Goal: Information Seeking & Learning: Learn about a topic

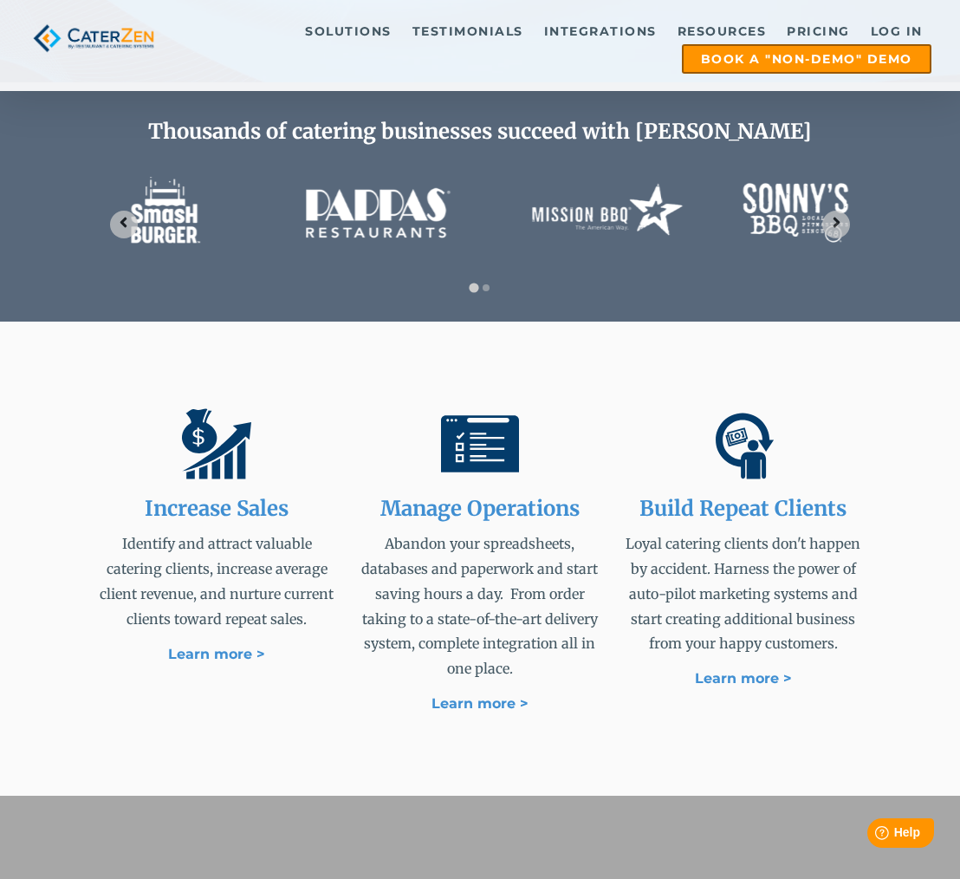
scroll to position [783, 0]
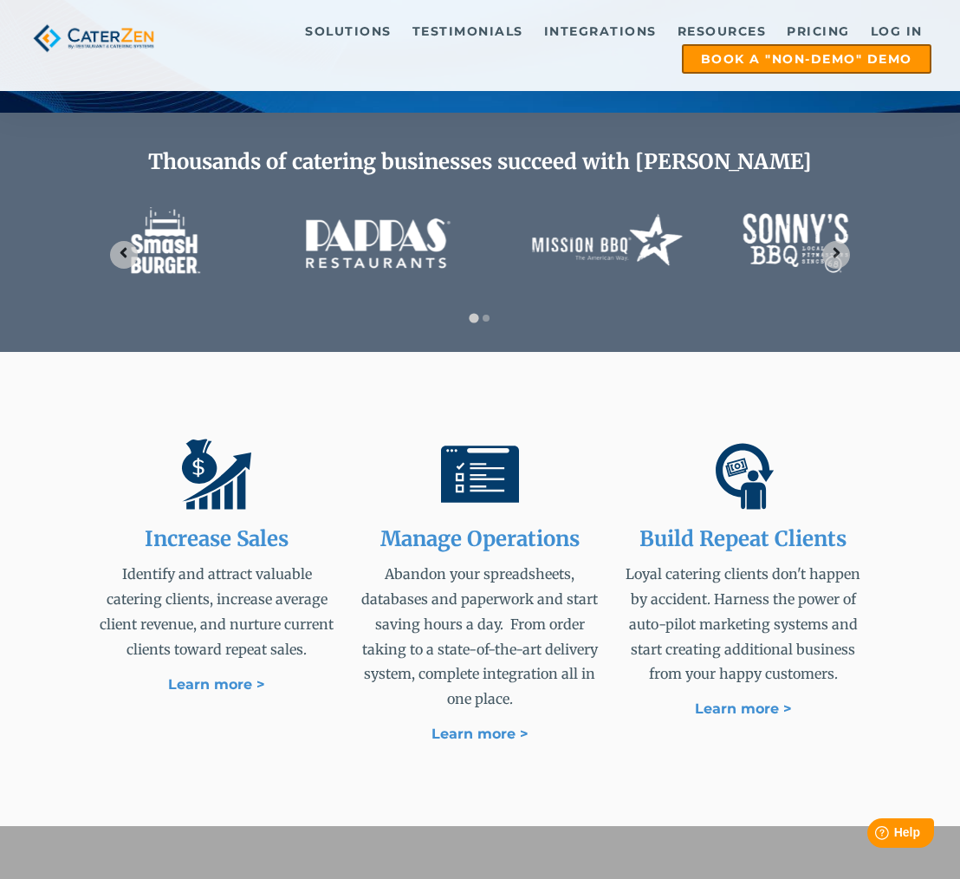
click at [211, 527] on h2 "Increase Sales" at bounding box center [217, 539] width 242 height 25
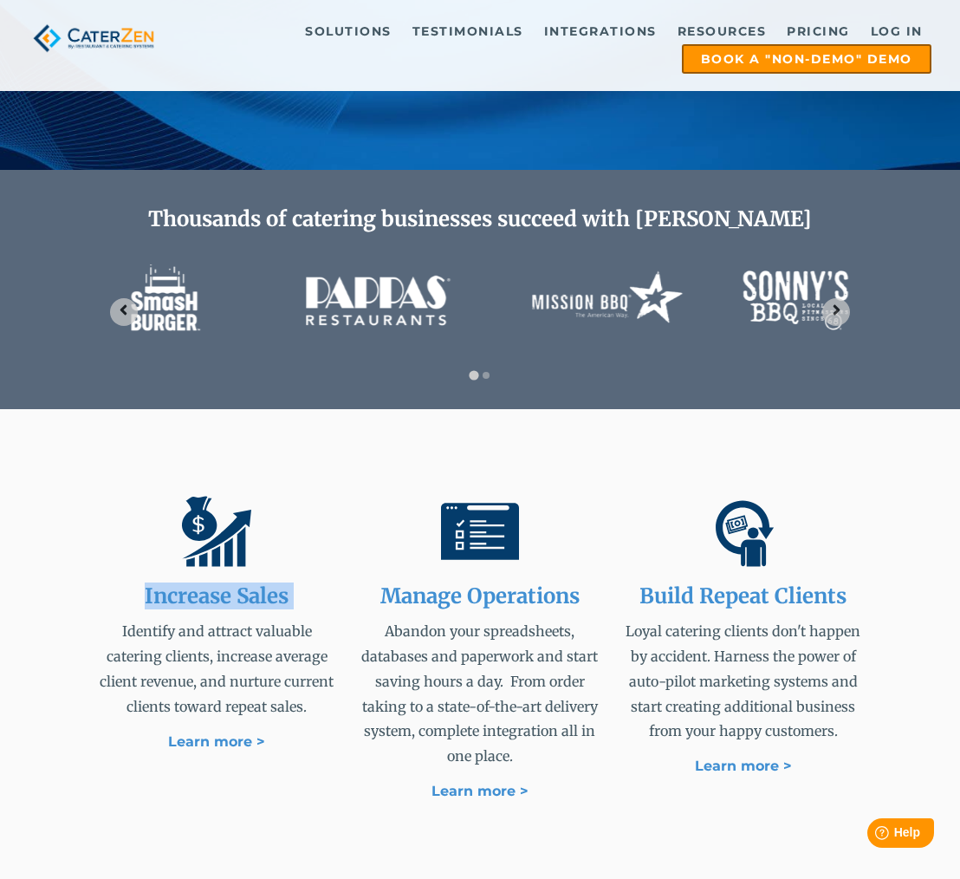
scroll to position [720, 0]
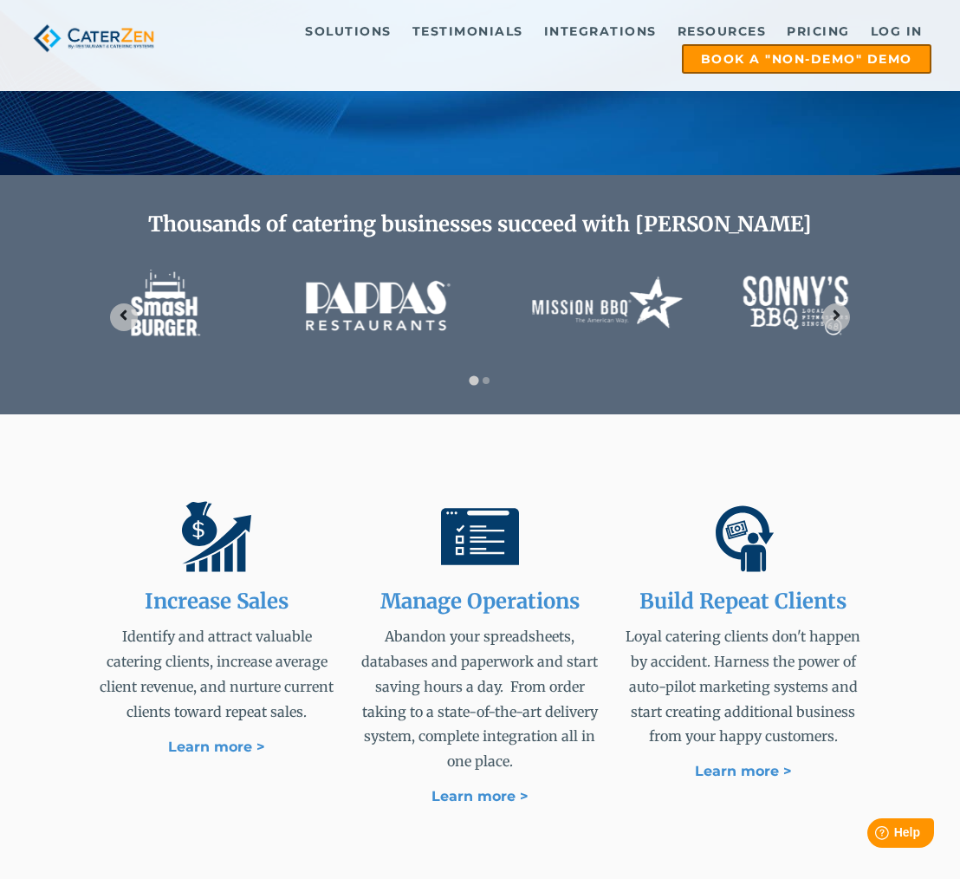
click at [334, 521] on span "Increase Sales Identify and attract valuable catering clients, increase average…" at bounding box center [217, 628] width 242 height 262
click at [223, 589] on h2 "Increase Sales" at bounding box center [217, 601] width 242 height 25
click at [497, 589] on h2 "Manage Operations" at bounding box center [480, 601] width 242 height 25
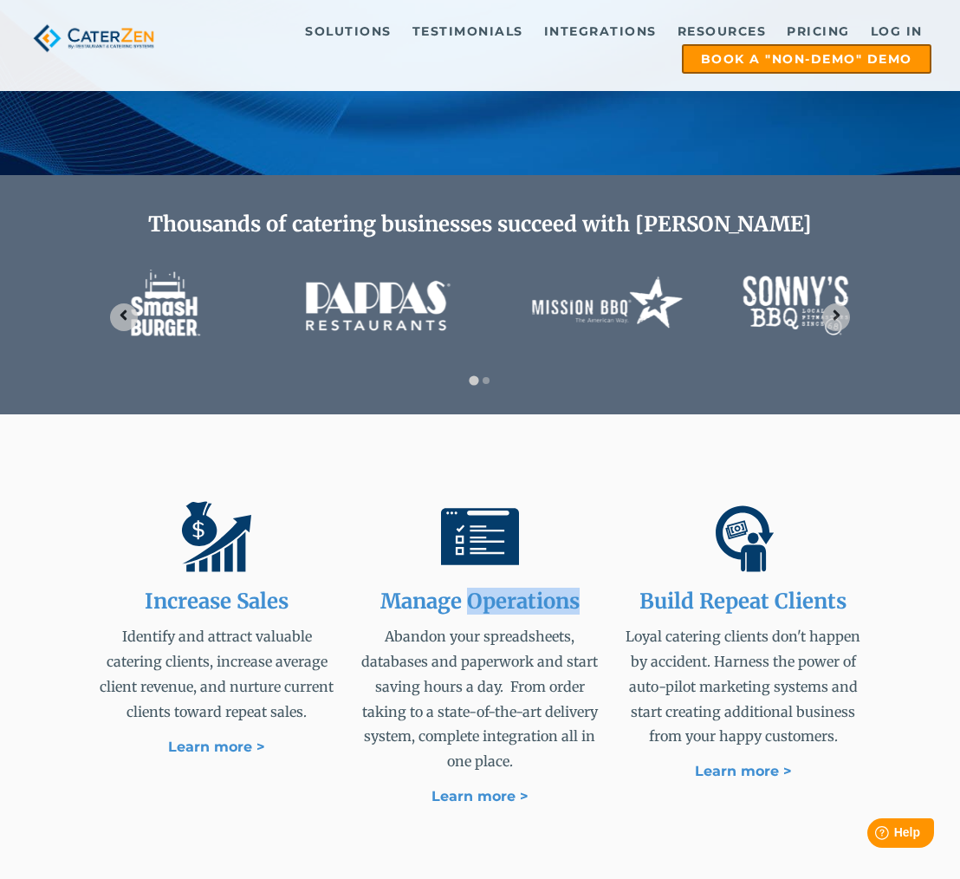
click at [497, 589] on h2 "Manage Operations" at bounding box center [480, 601] width 242 height 25
click at [788, 589] on h2 "Build Repeat Clients" at bounding box center [743, 601] width 242 height 25
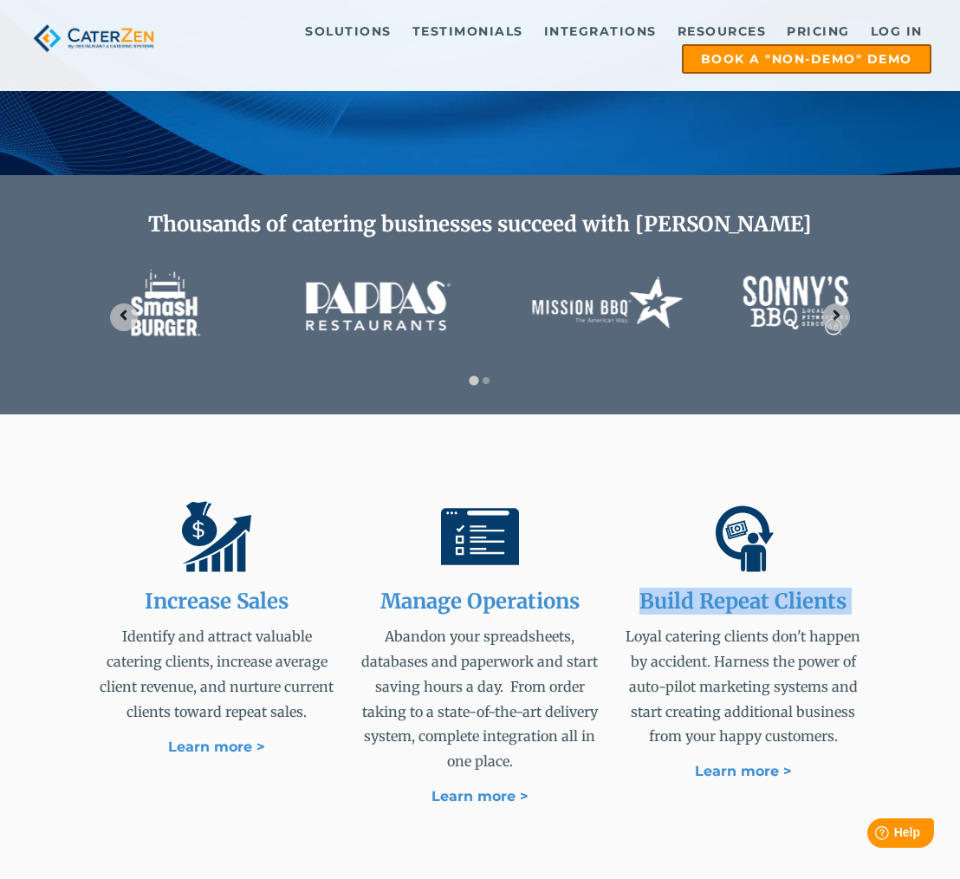
click at [788, 589] on h2 "Build Repeat Clients" at bounding box center [743, 601] width 242 height 25
click at [218, 589] on h2 "Increase Sales" at bounding box center [217, 601] width 242 height 25
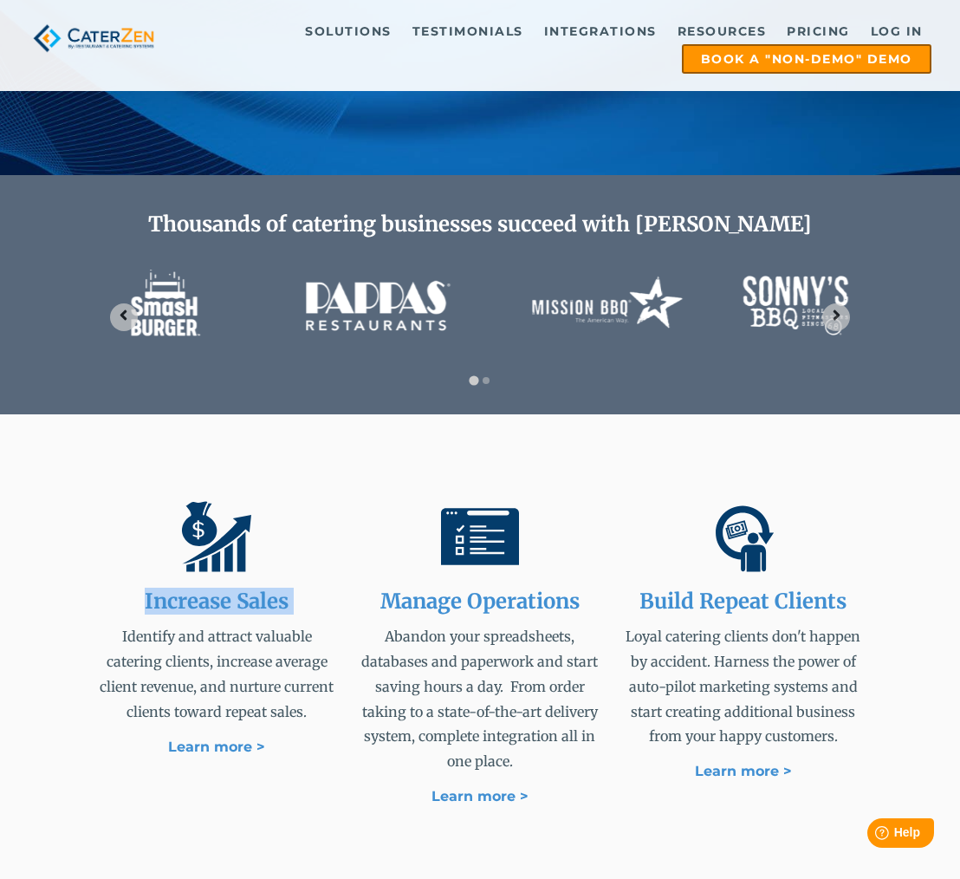
click at [218, 589] on h2 "Increase Sales" at bounding box center [217, 601] width 242 height 25
click at [699, 589] on h2 "Build Repeat Clients" at bounding box center [743, 601] width 242 height 25
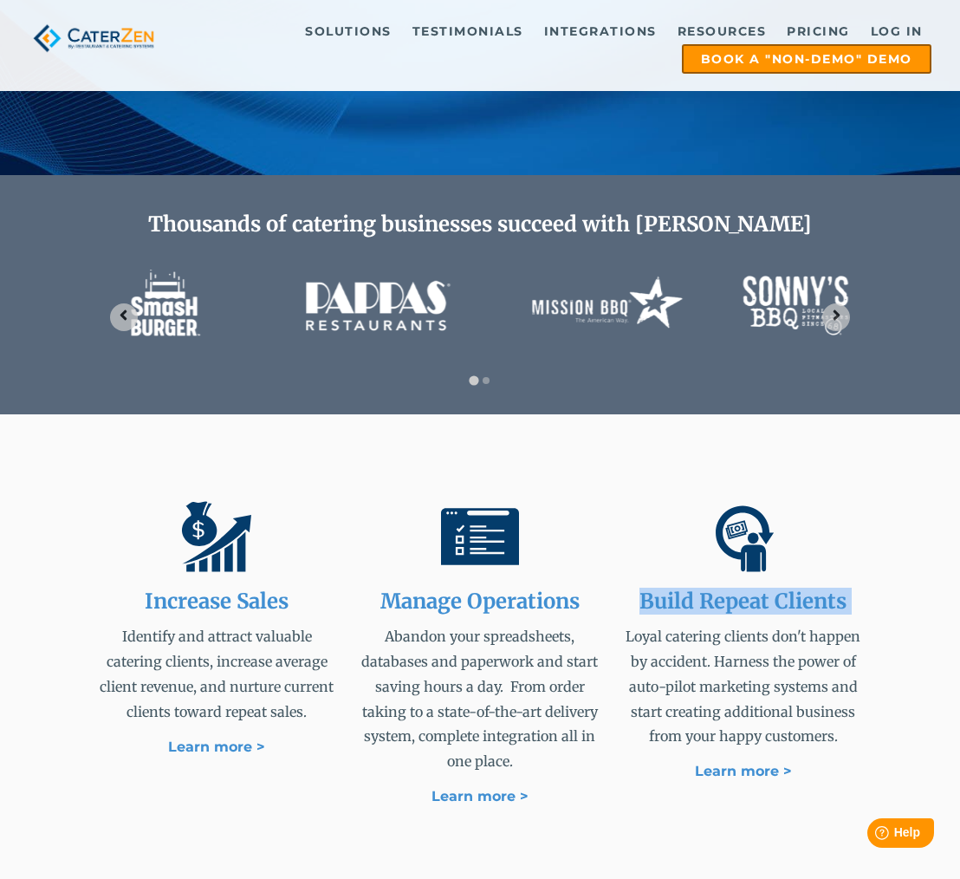
click at [699, 589] on h2 "Build Repeat Clients" at bounding box center [743, 601] width 242 height 25
